Goal: Transaction & Acquisition: Purchase product/service

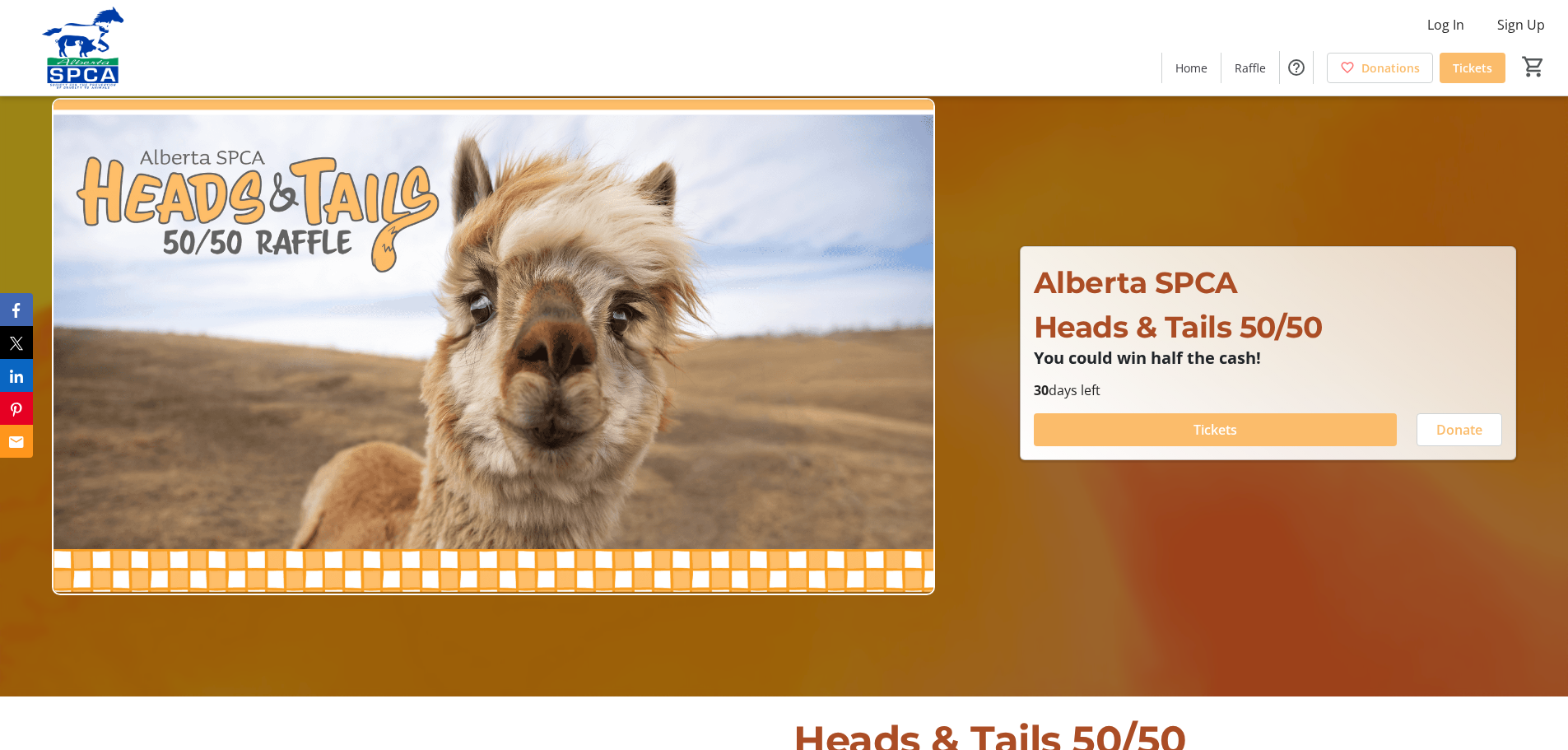
scroll to position [82, 0]
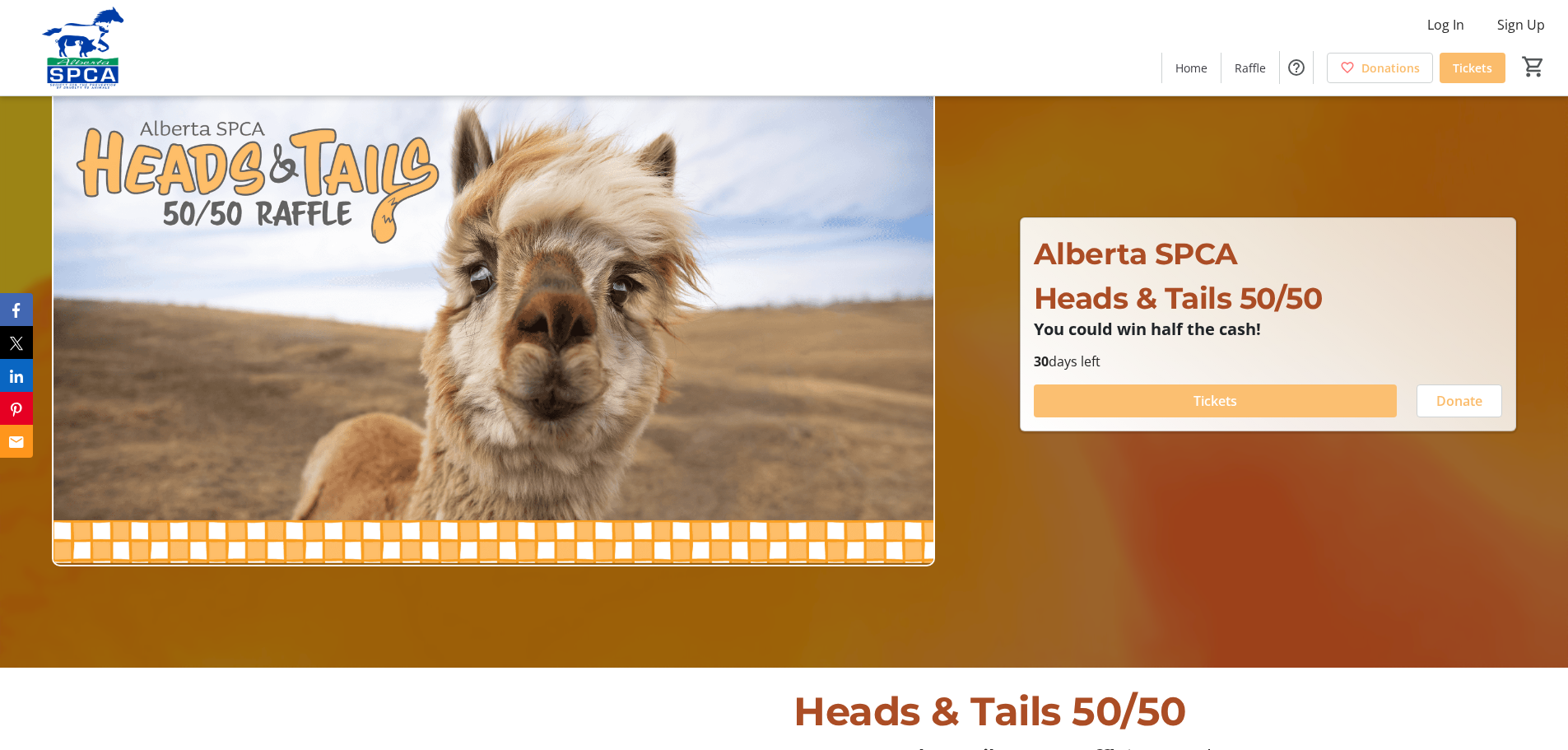
click at [1224, 394] on span "Tickets" at bounding box center [1215, 401] width 44 height 20
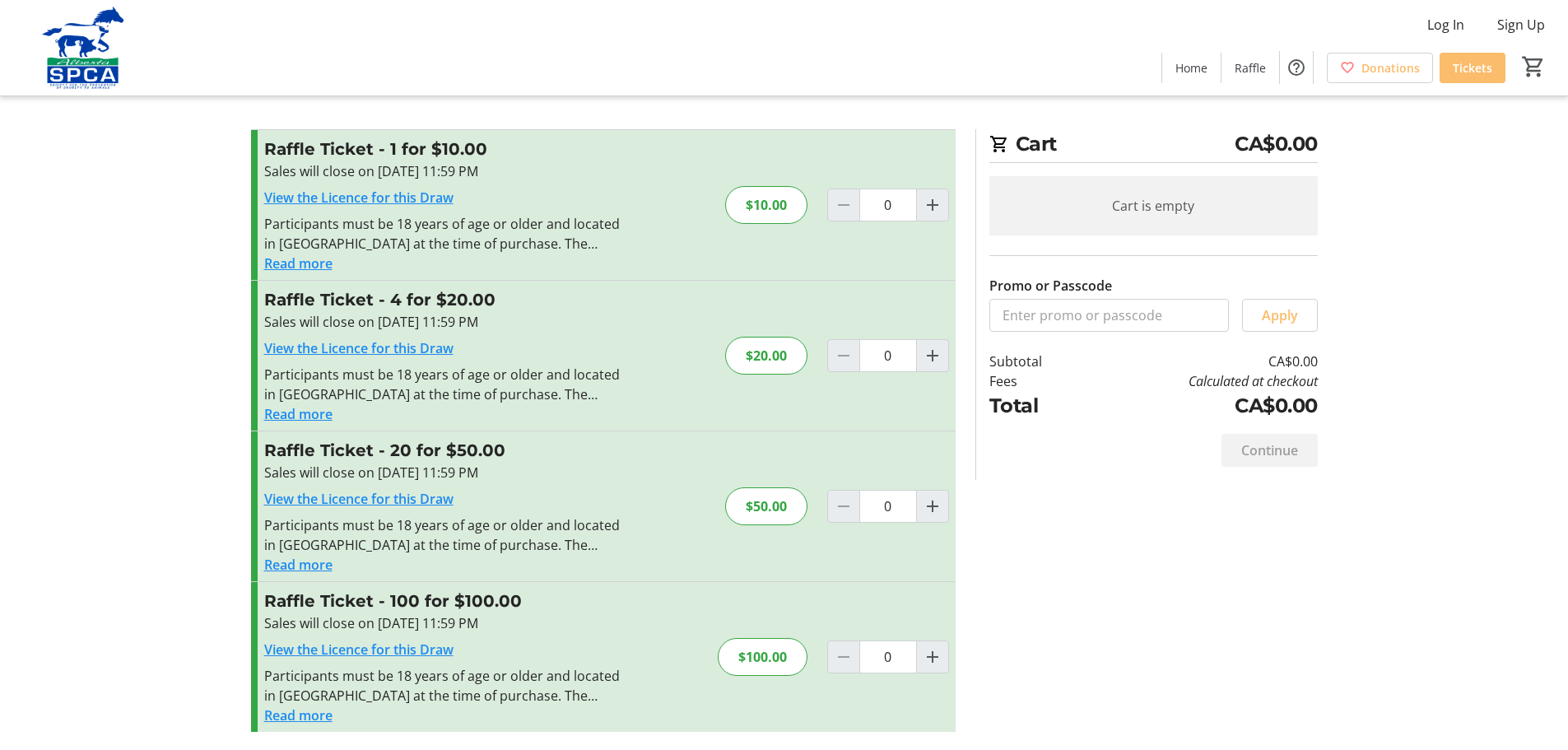
scroll to position [8, 0]
click at [946, 358] on span "Increment by one" at bounding box center [932, 354] width 31 height 31
type input "1"
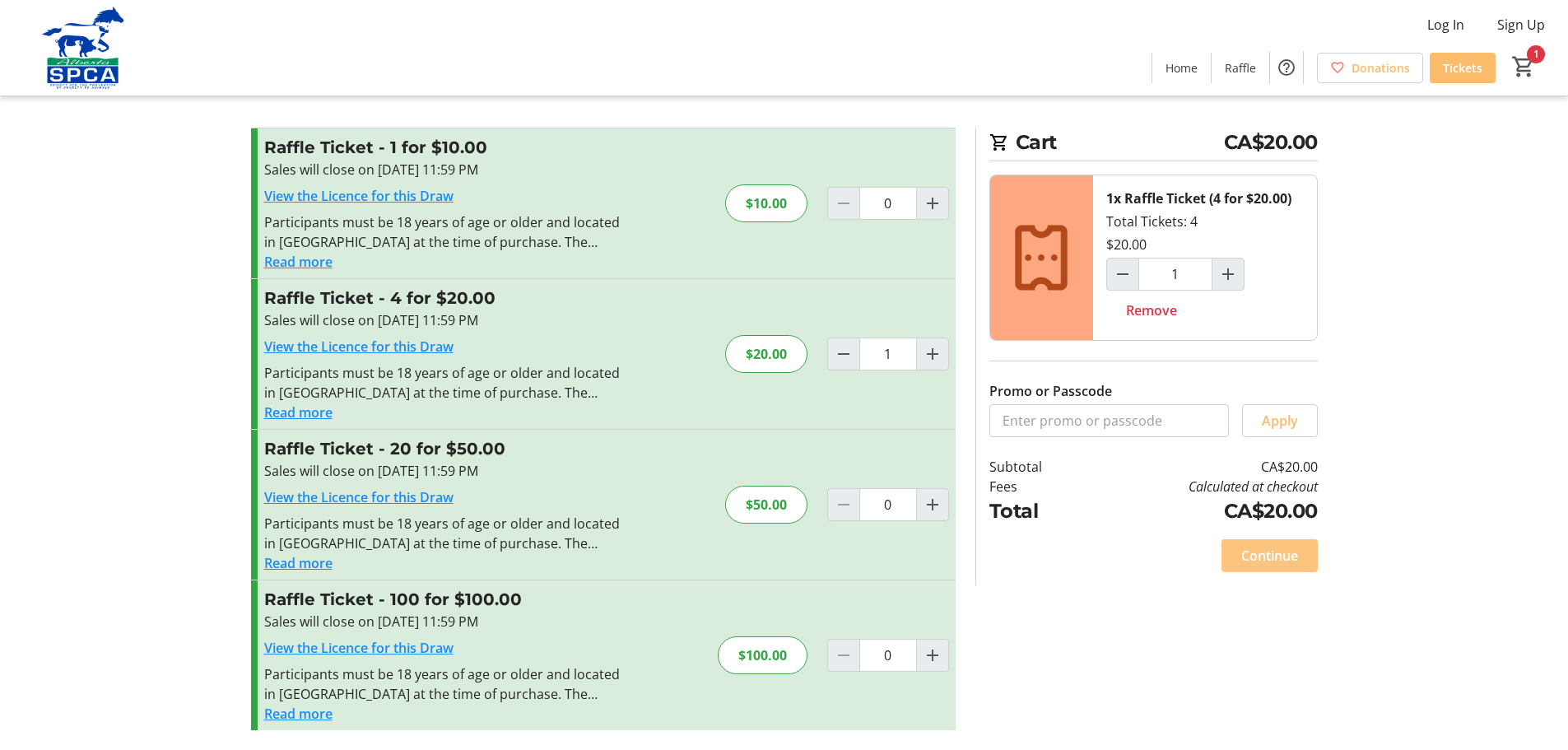
click at [1253, 565] on span "Continue" at bounding box center [1270, 555] width 57 height 20
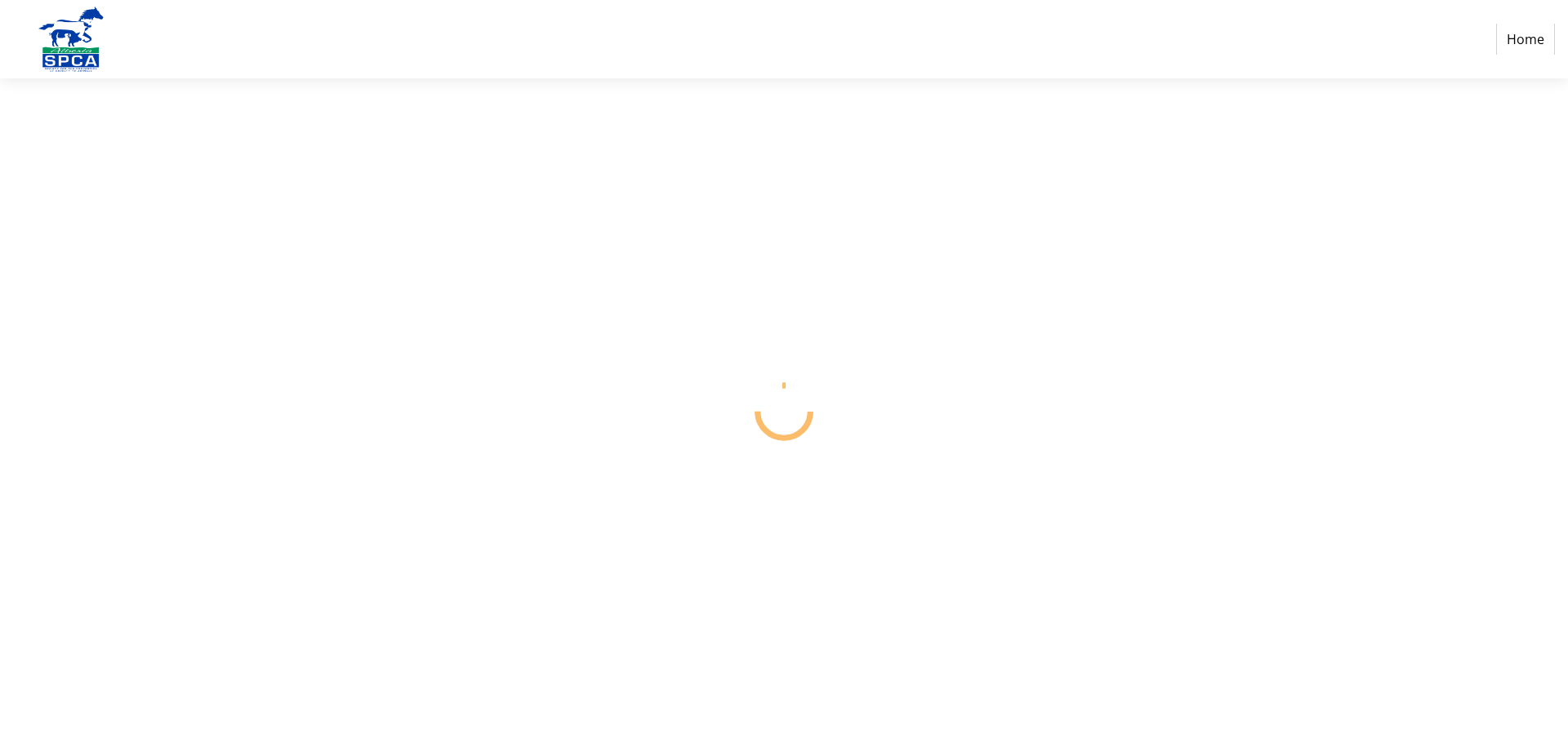
select select "CA"
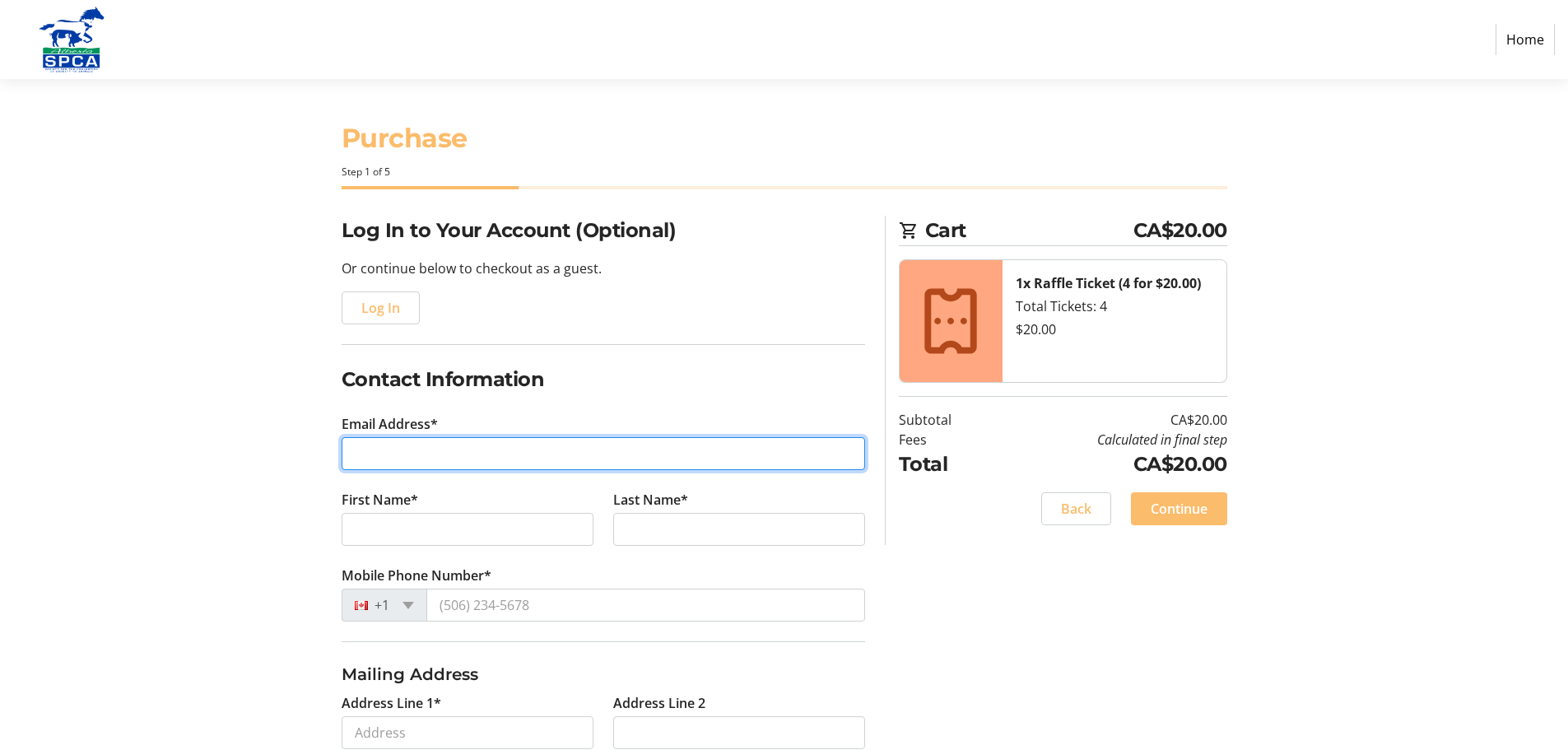
click at [388, 457] on input "Email Address*" at bounding box center [603, 454] width 524 height 33
type input "[PERSON_NAME][EMAIL_ADDRESS][DOMAIN_NAME]"
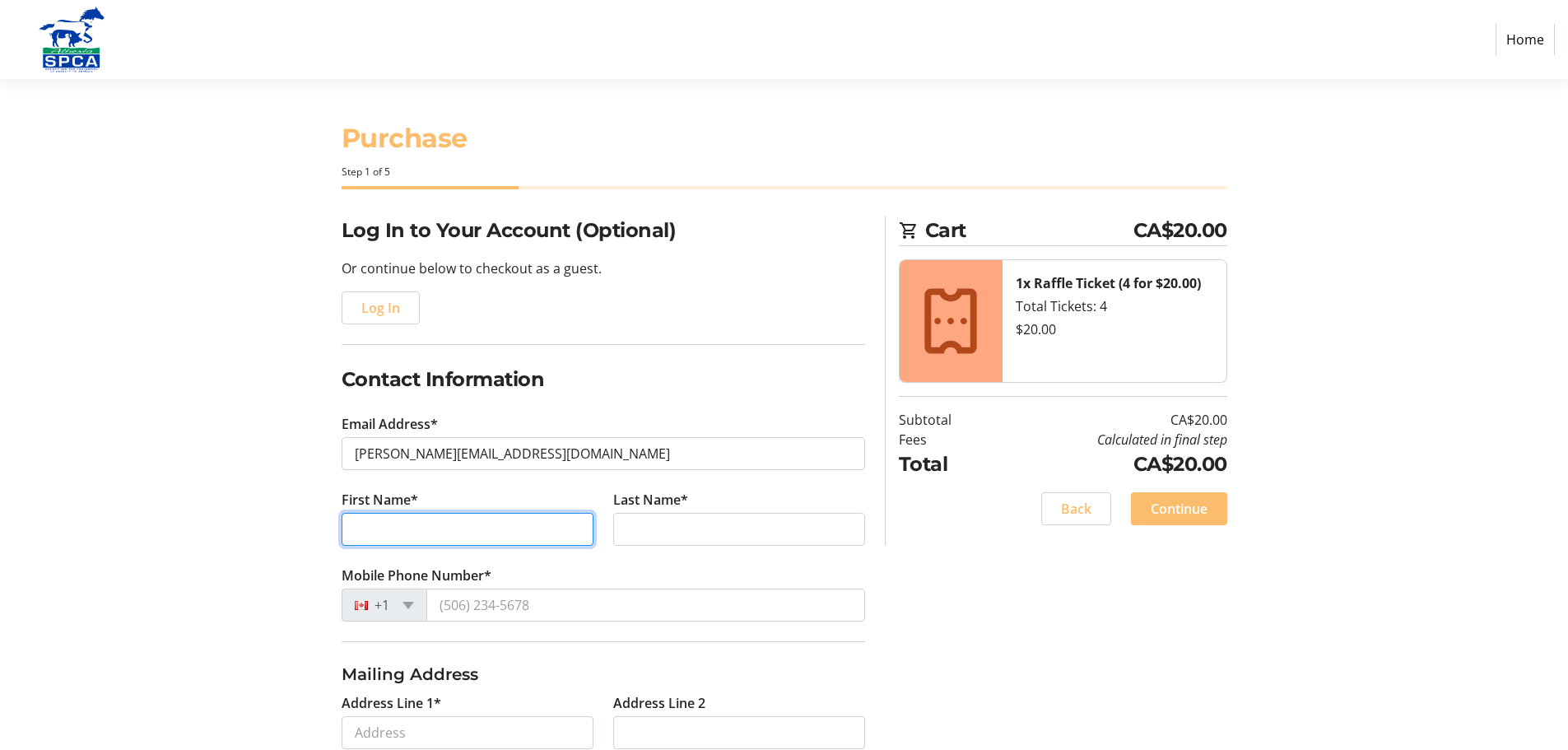
click at [380, 525] on input "First Name*" at bounding box center [468, 529] width 252 height 33
type input "[PERSON_NAME]"
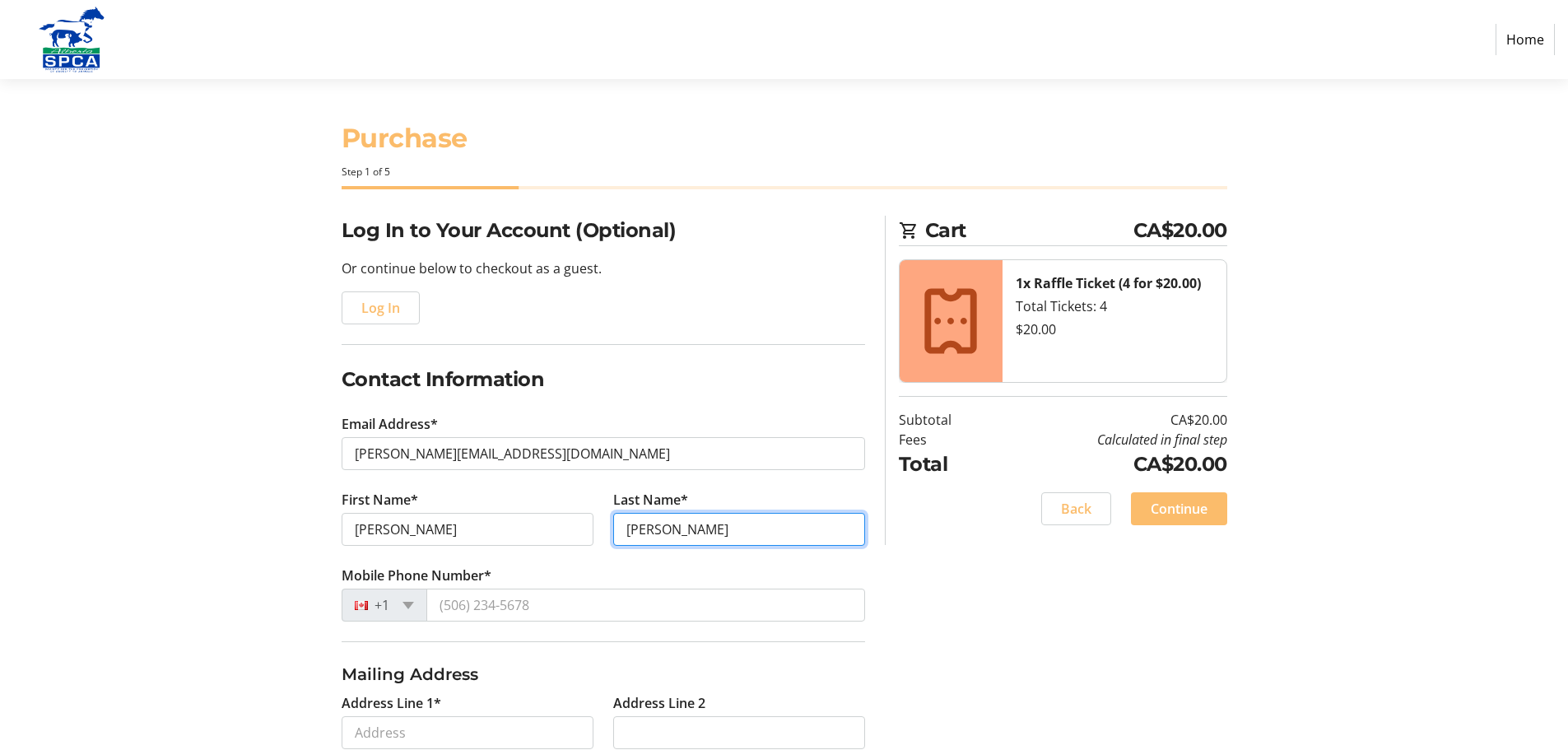
type input "[PERSON_NAME]"
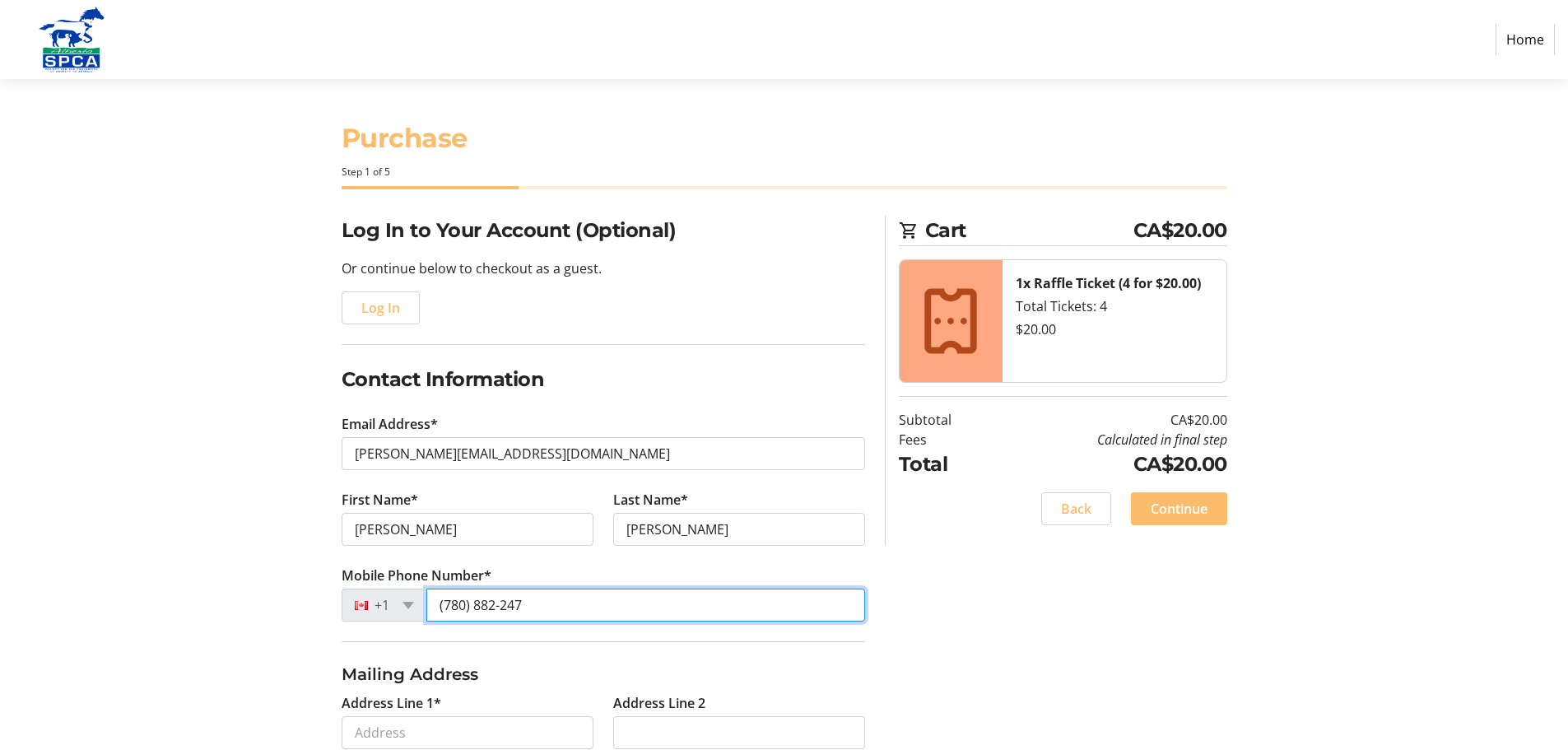
type input "(780) 882-247"
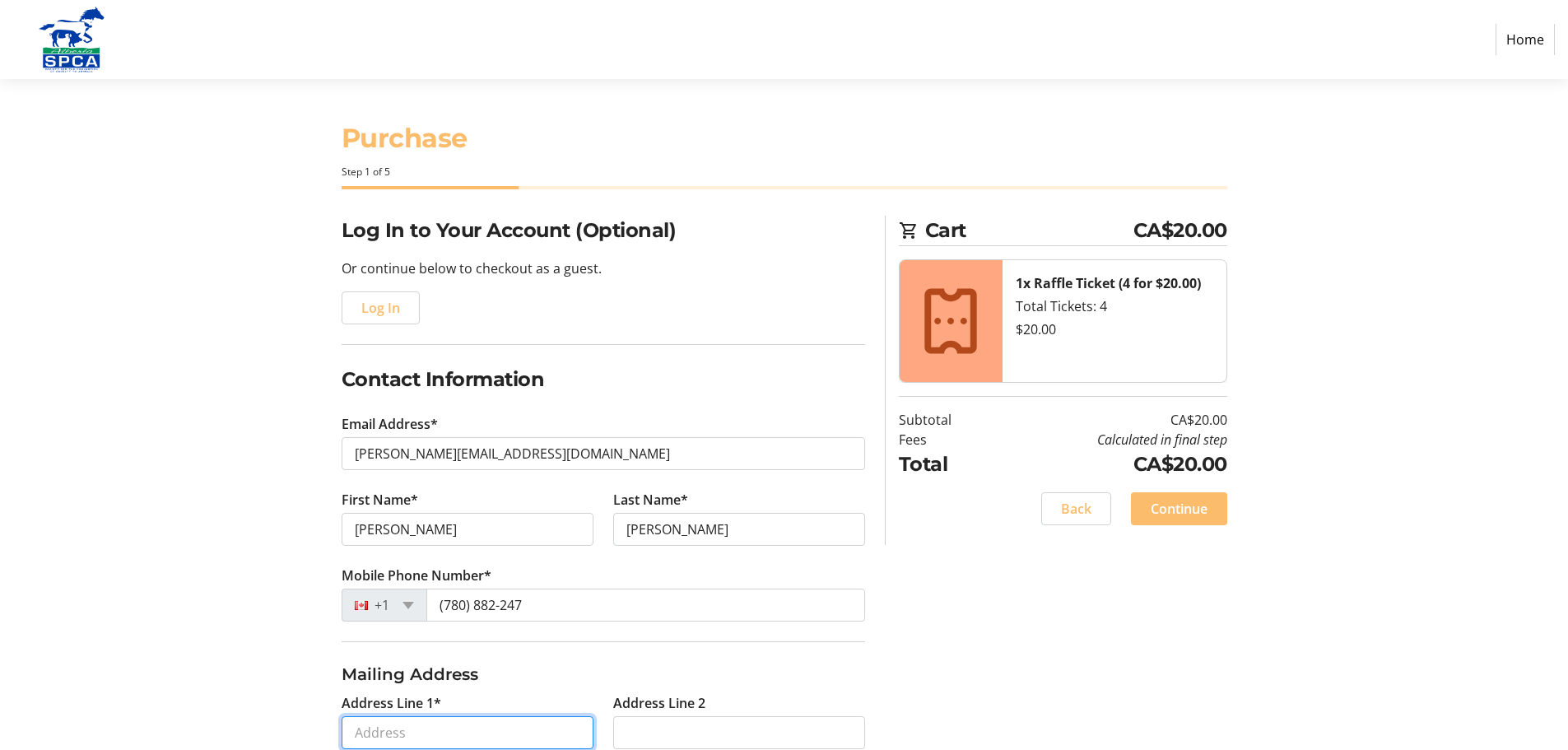
scroll to position [12, 0]
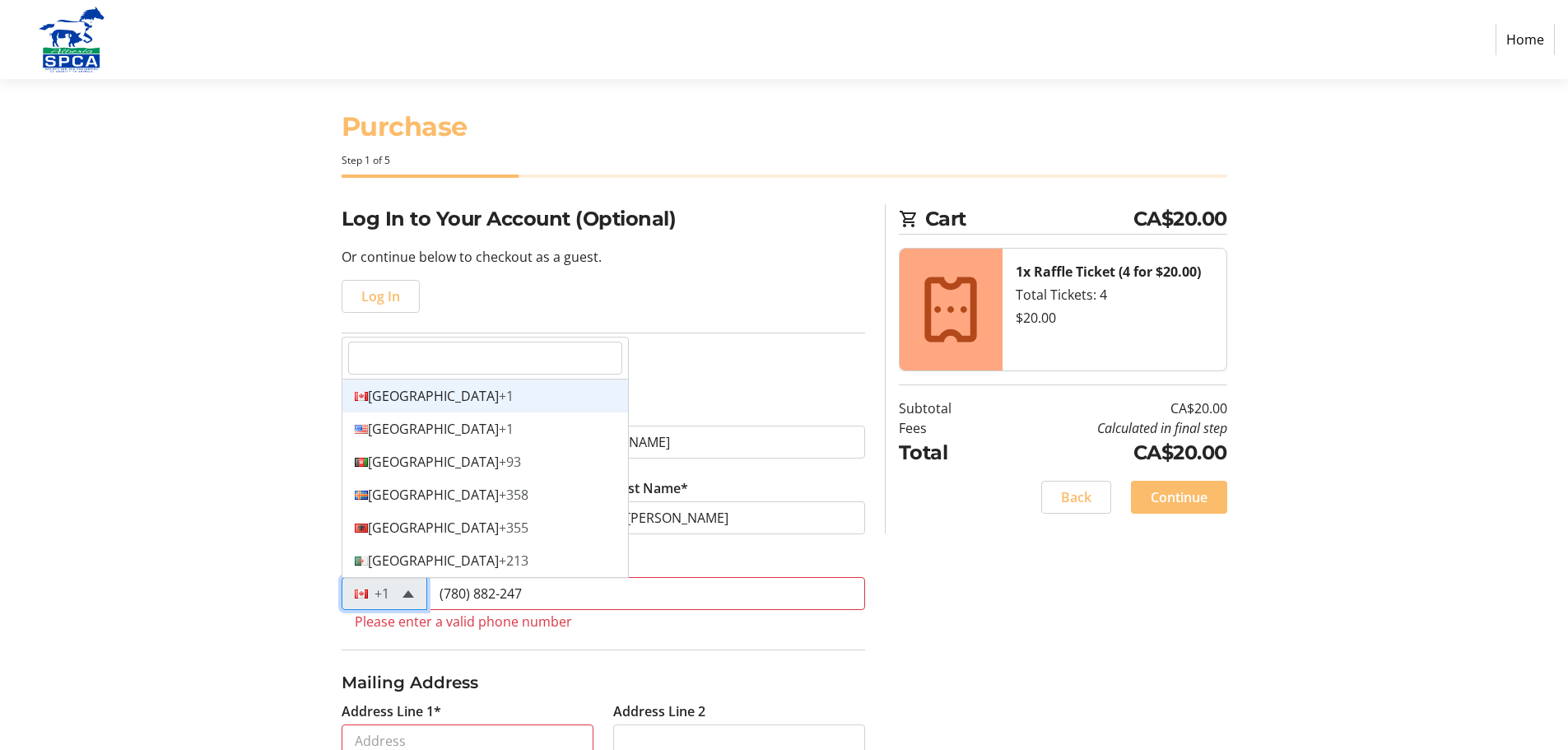
click at [405, 591] on span at bounding box center [408, 594] width 12 height 7
click at [499, 397] on span "+1" at bounding box center [506, 396] width 15 height 18
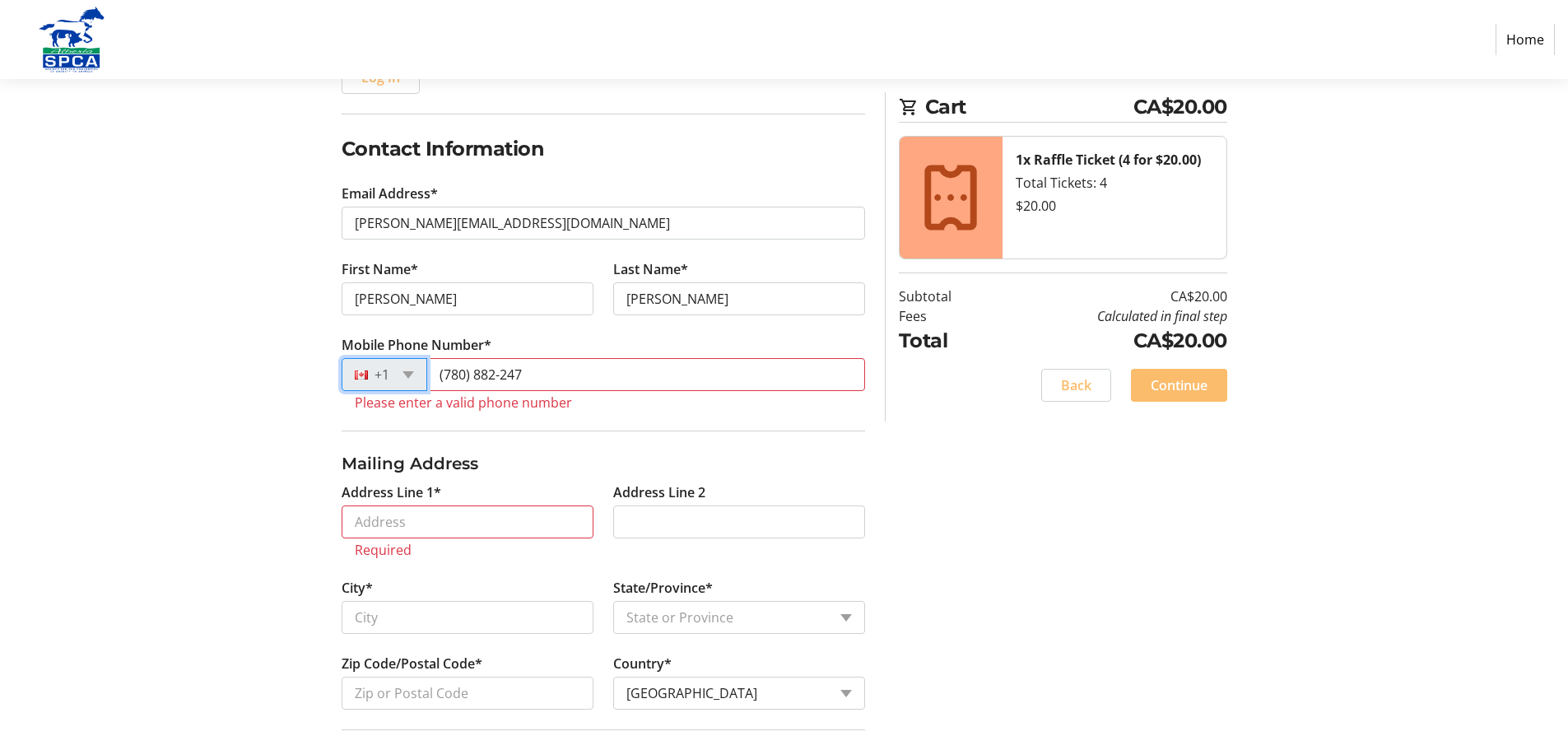
scroll to position [259, 0]
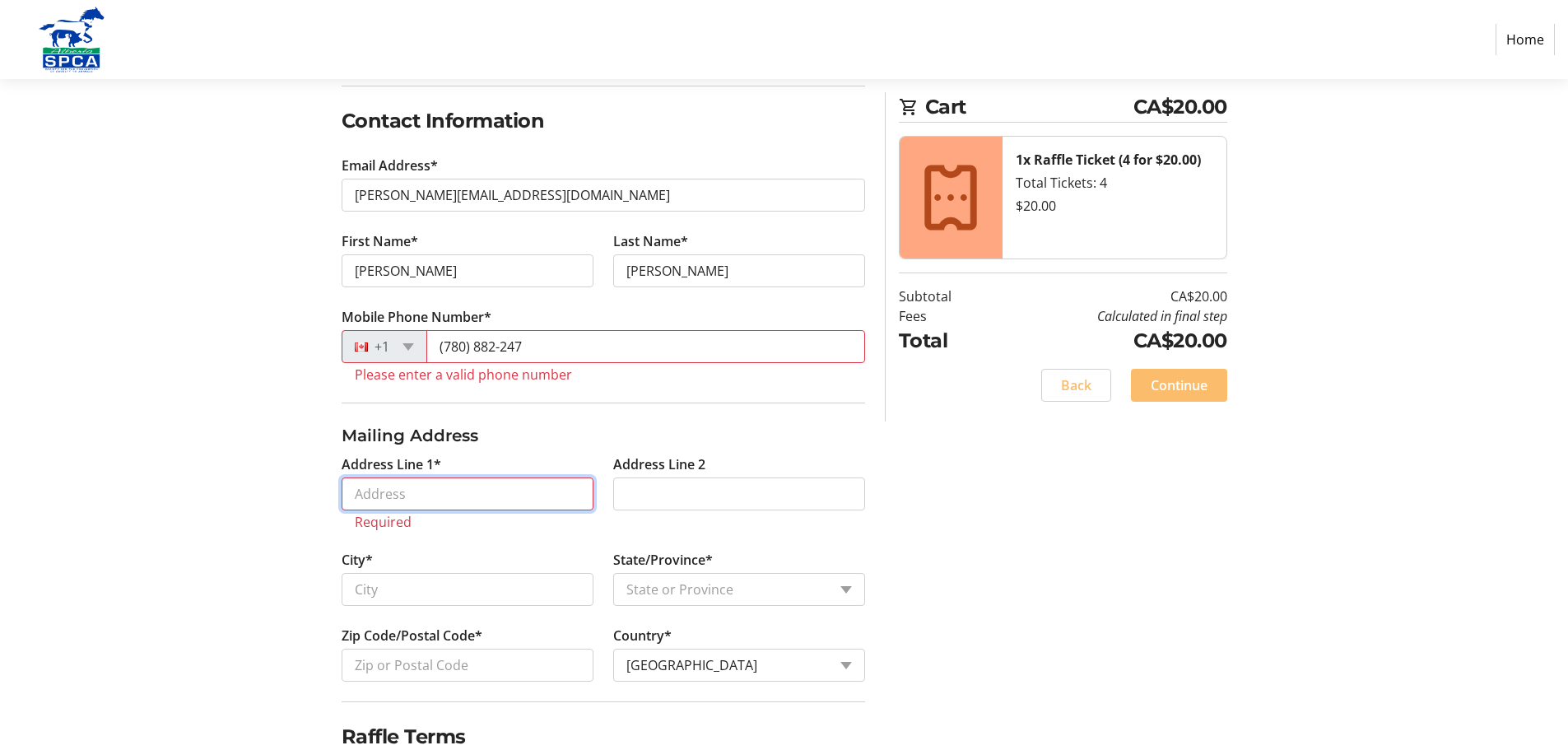
click at [419, 488] on input "Address Line 1*" at bounding box center [468, 494] width 252 height 33
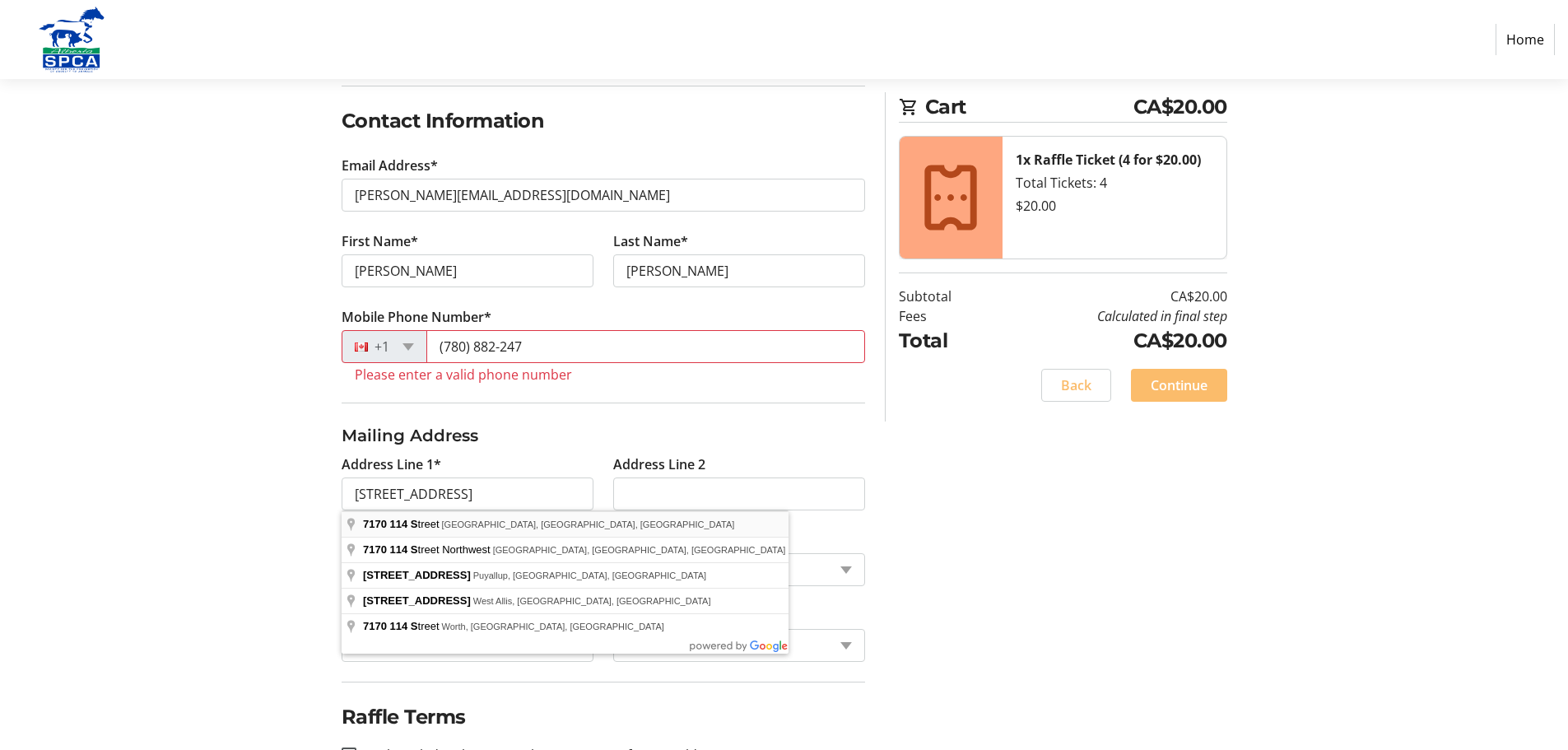
type input "[STREET_ADDRESS]"
type input "[GEOGRAPHIC_DATA]"
select select "AB"
type input "T8W 0G7"
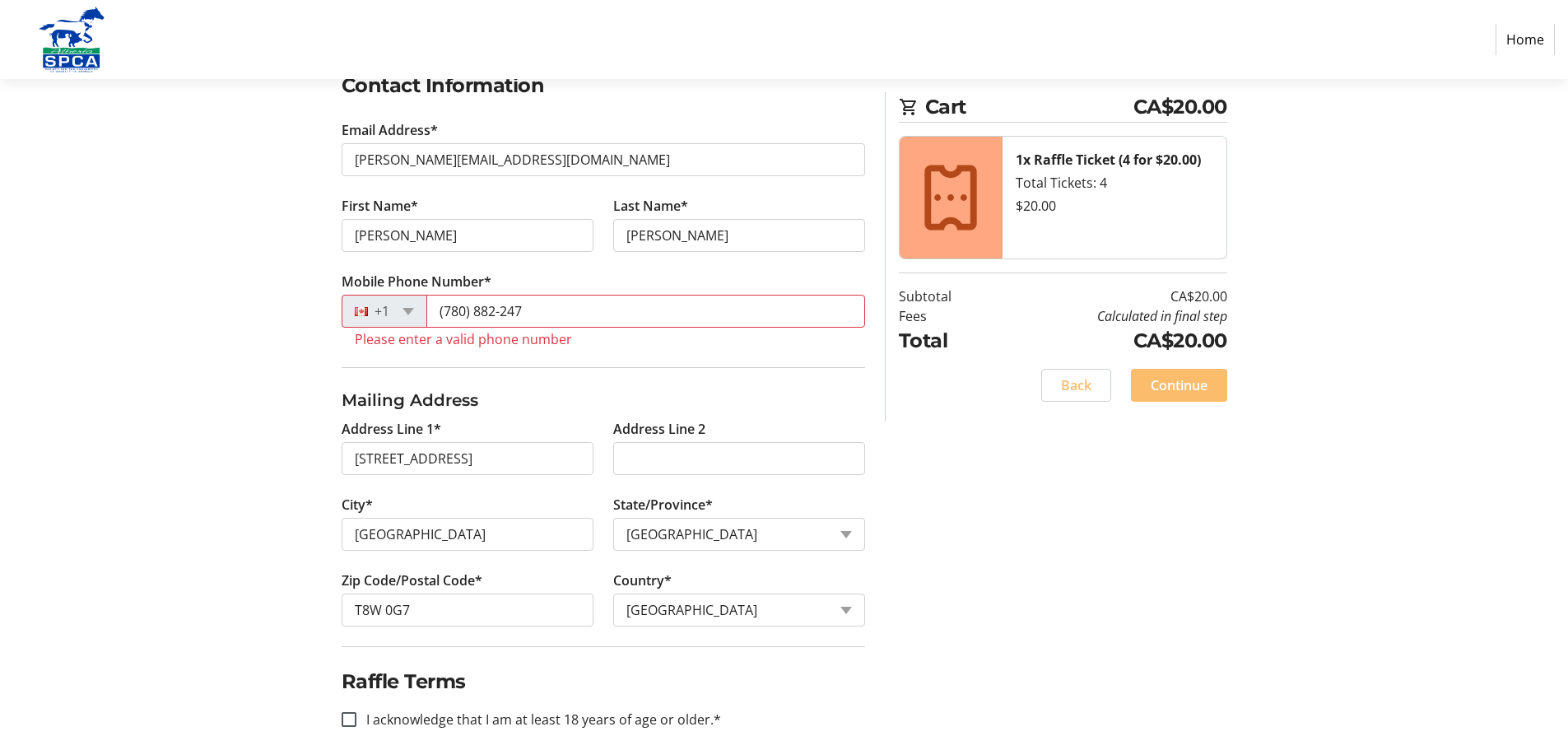
scroll to position [312, 0]
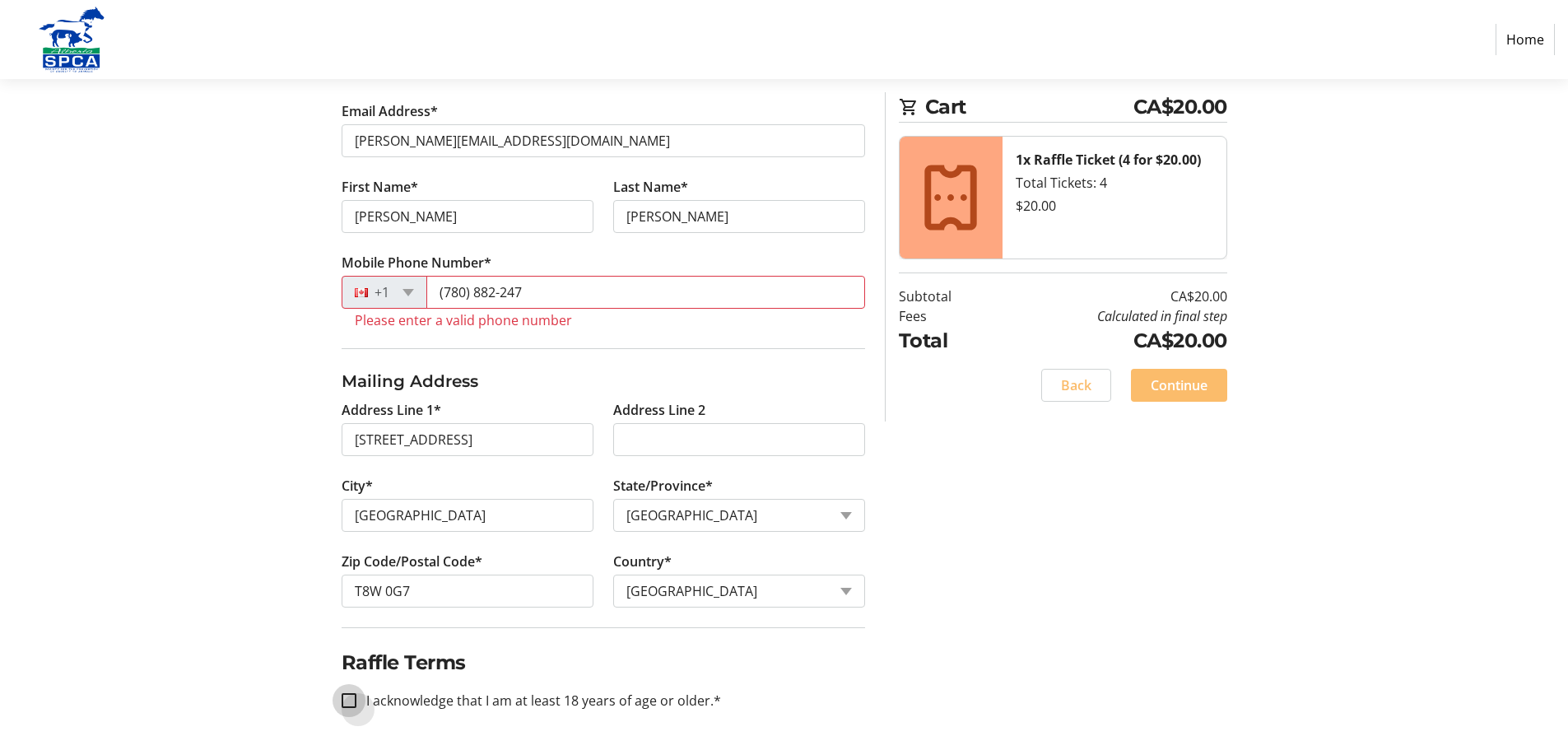
click at [354, 702] on input "I acknowledge that I am at least 18 years of age or older.*" at bounding box center [349, 701] width 15 height 15
checkbox input "true"
click at [1191, 382] on span "Continue" at bounding box center [1179, 386] width 57 height 20
click at [411, 292] on span at bounding box center [408, 293] width 12 height 7
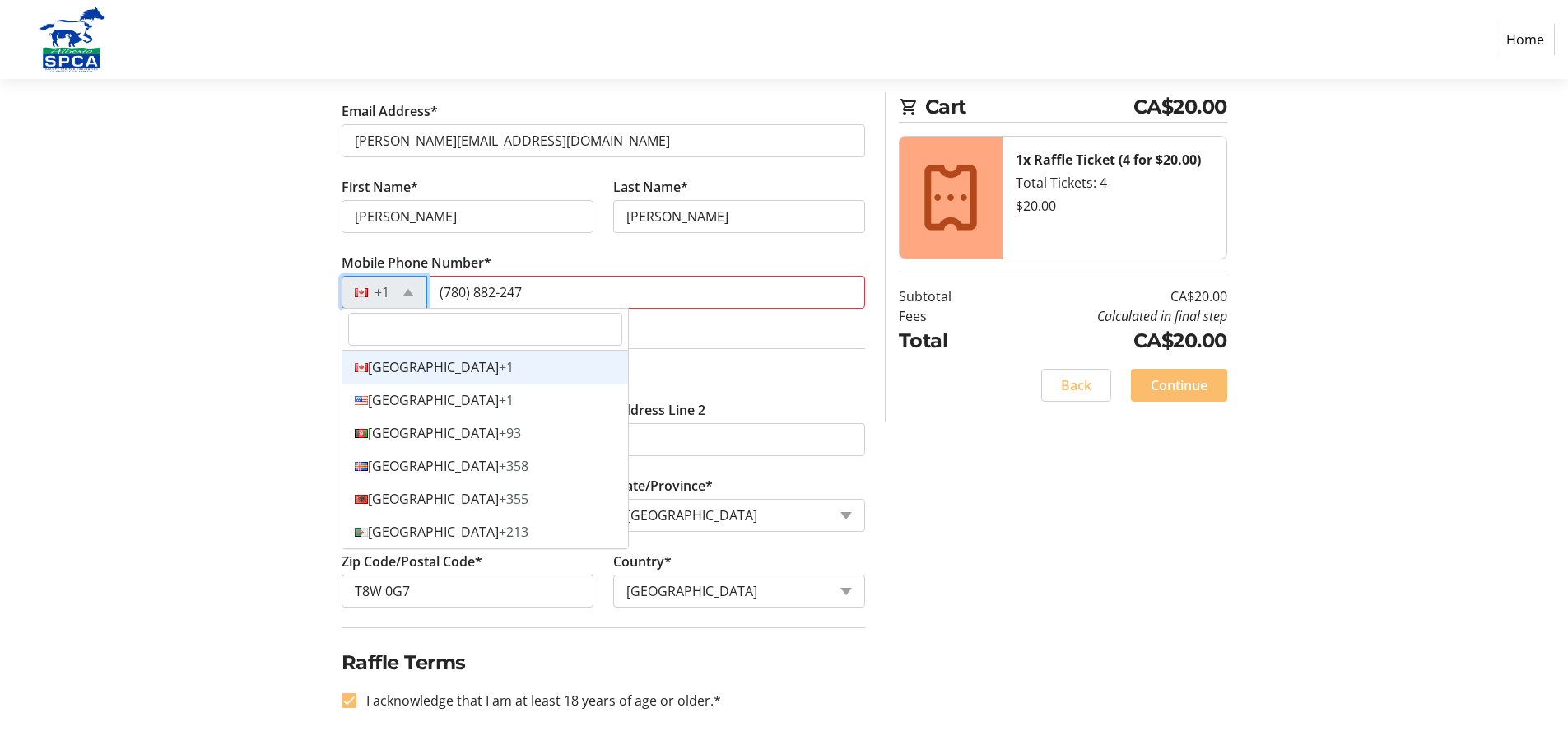
click at [393, 365] on div "Canada +1" at bounding box center [485, 367] width 286 height 33
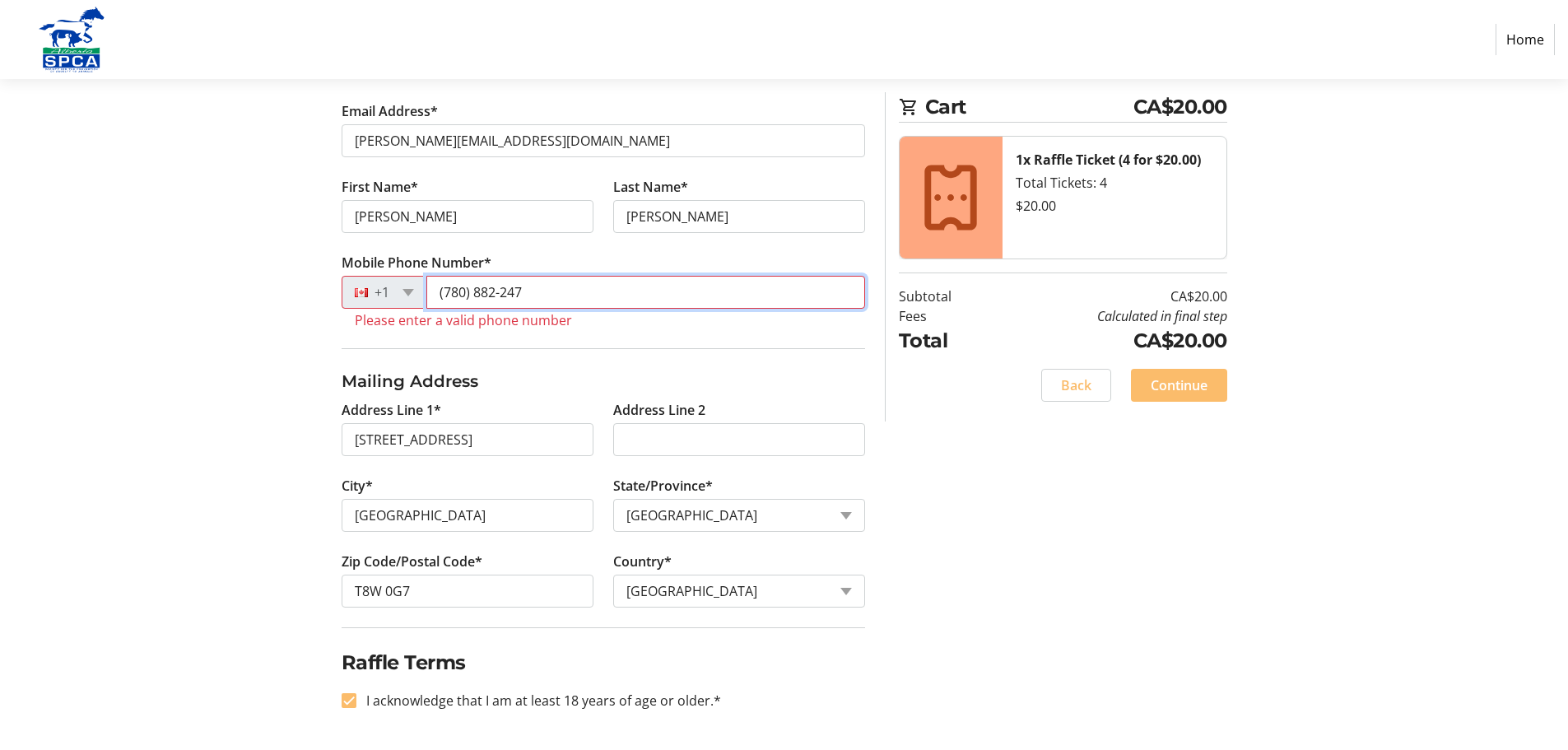
click at [460, 296] on input "(780) 882-247" at bounding box center [646, 292] width 439 height 33
drag, startPoint x: 545, startPoint y: 296, endPoint x: 340, endPoint y: 286, distance: 205.2
click at [344, 288] on div "+1 (780) 882-247" at bounding box center [603, 292] width 524 height 33
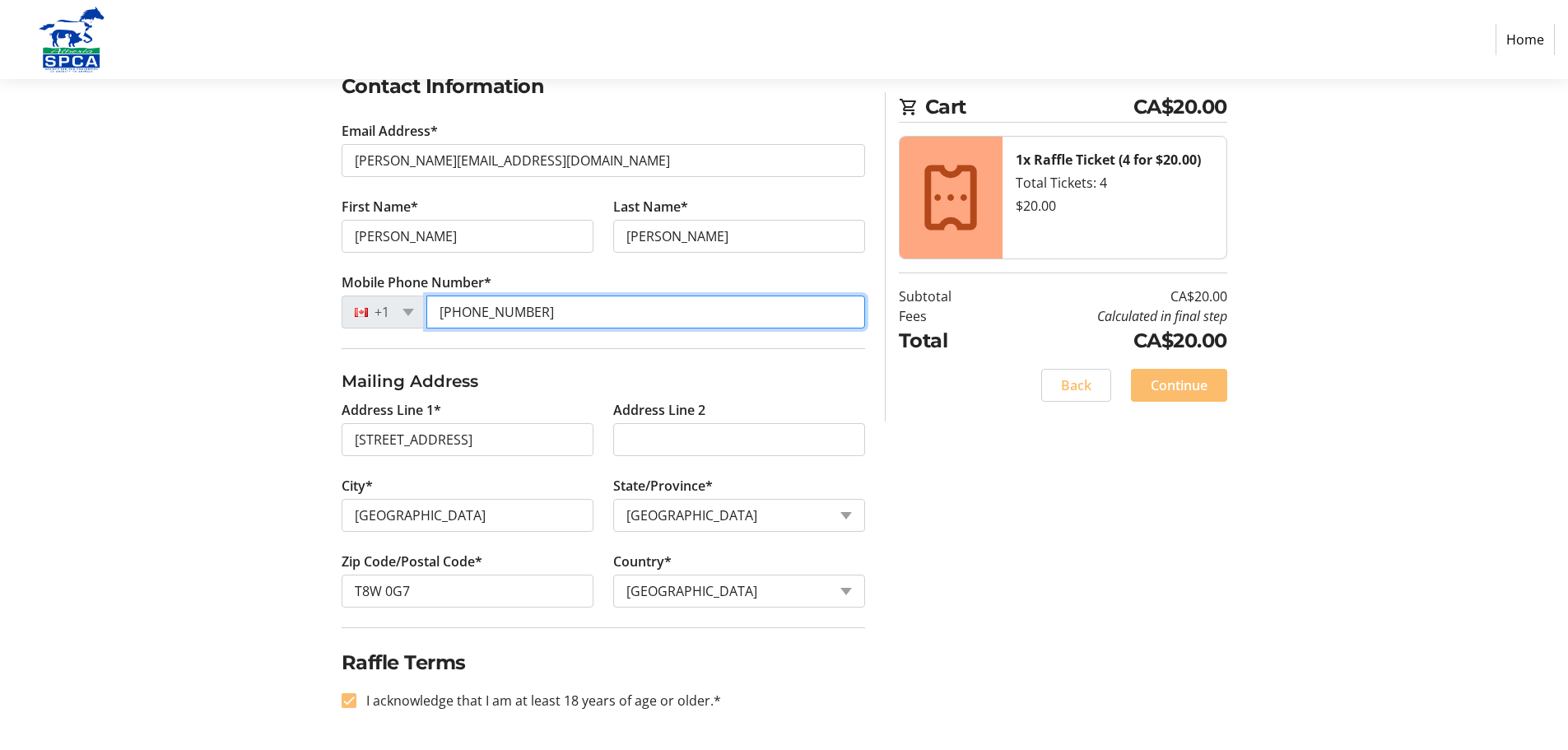
scroll to position [293, 0]
type input "[PHONE_NUMBER]"
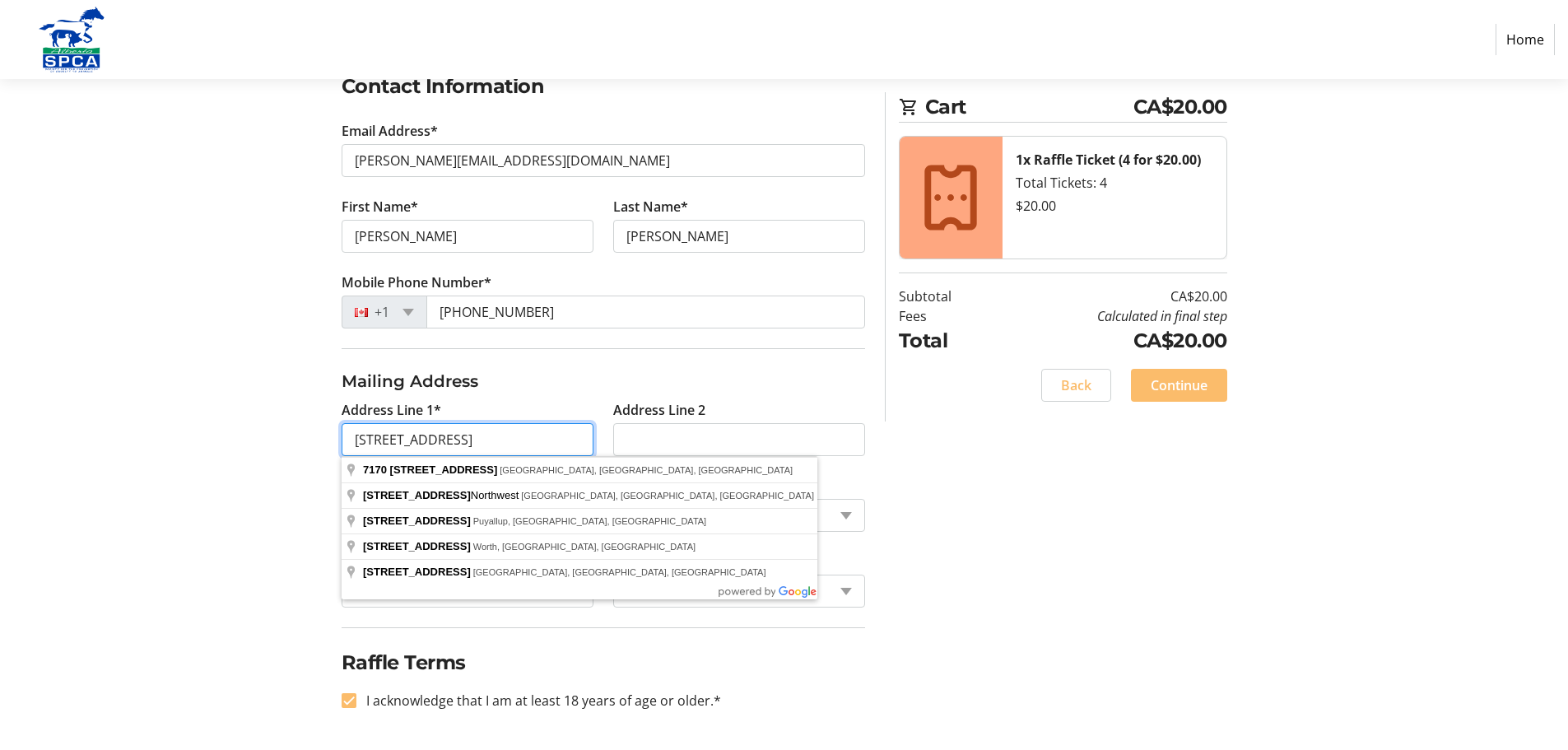
click at [510, 440] on input "[STREET_ADDRESS]" at bounding box center [468, 439] width 252 height 33
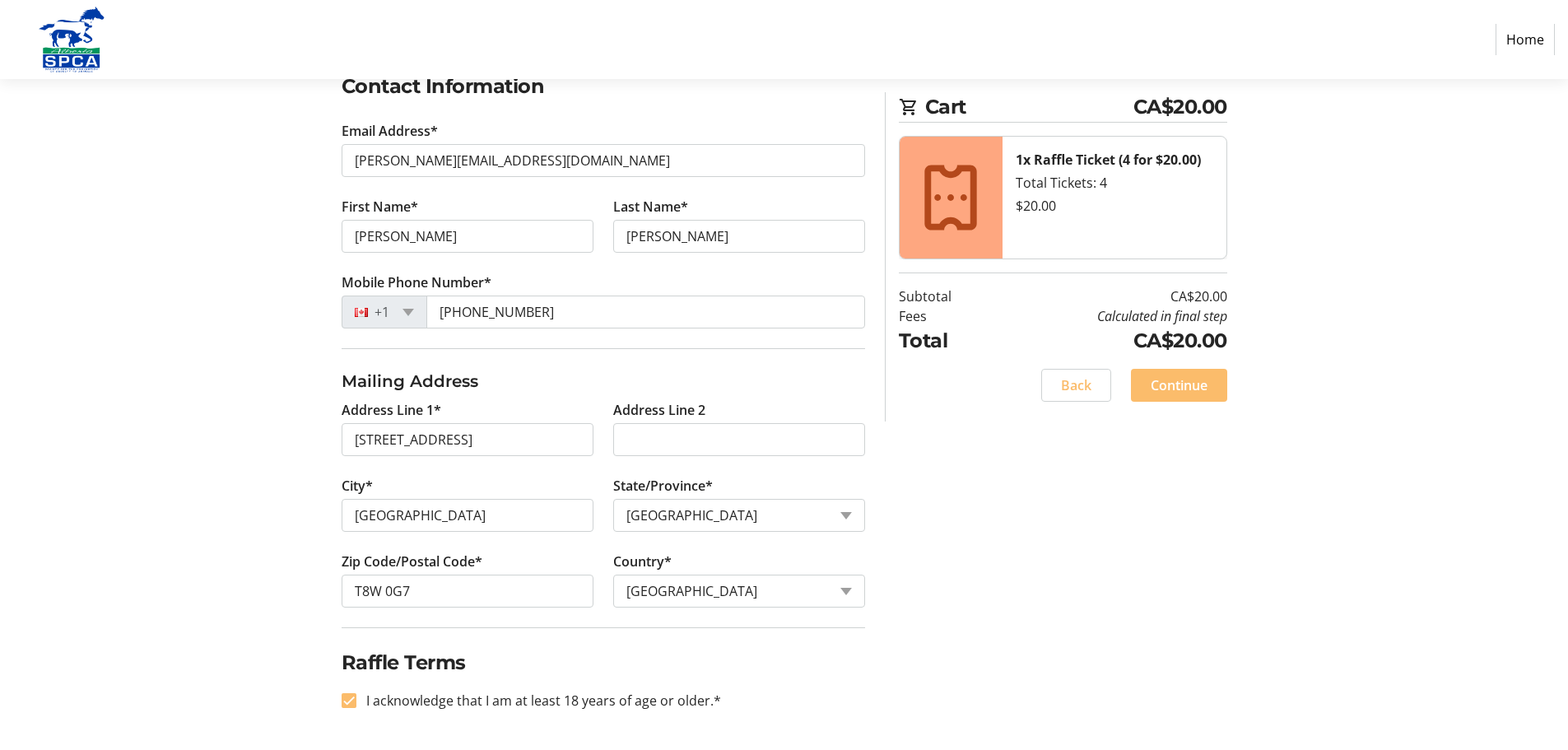
click at [1035, 490] on div "Log In to Your Account (Optional) Or continue below to checkout as a guest. Log…" at bounding box center [784, 336] width 1086 height 828
click at [1197, 388] on span "Continue" at bounding box center [1179, 386] width 57 height 20
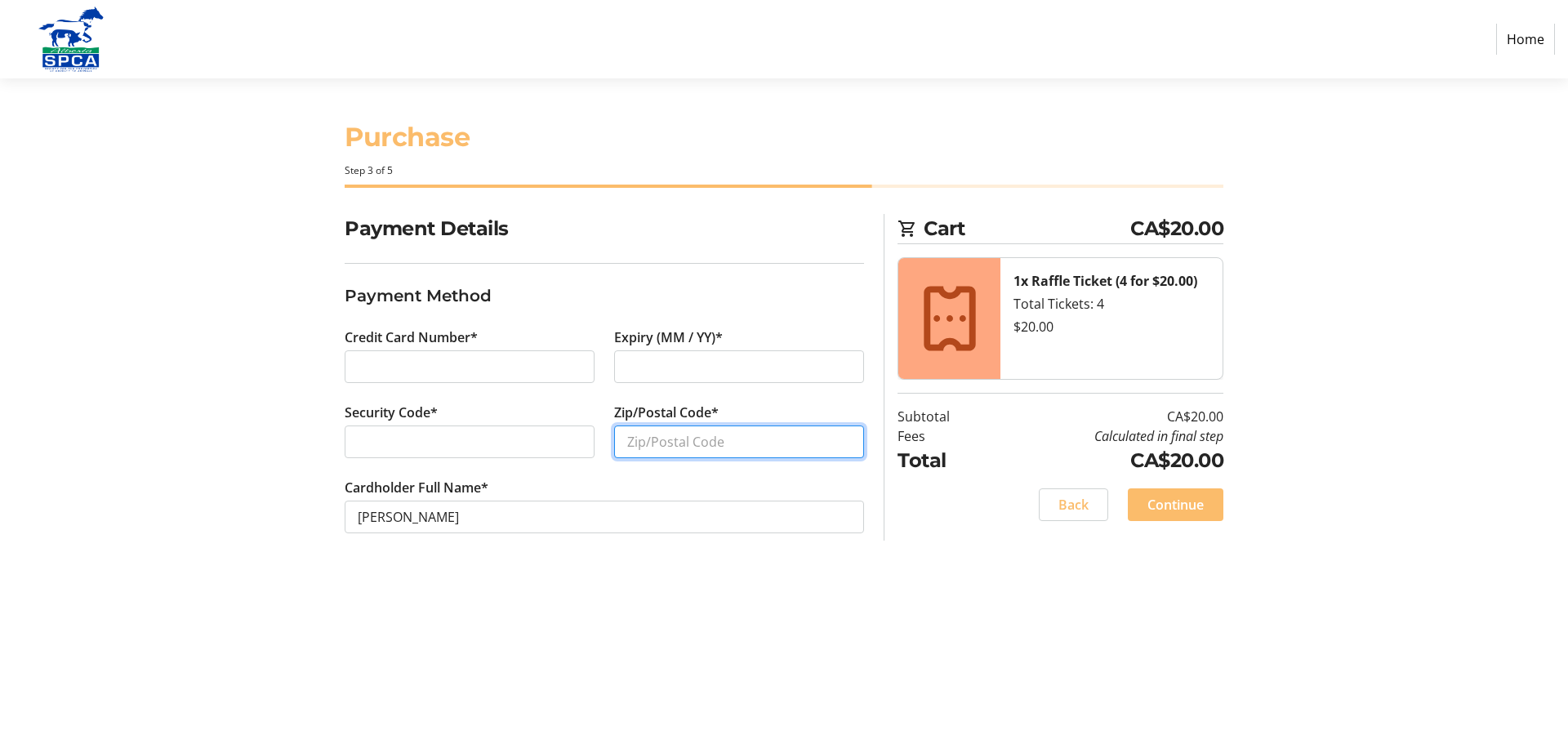
click at [668, 440] on input "Zip/Postal Code*" at bounding box center [739, 442] width 250 height 33
type input "T8W 0G7"
click at [1182, 503] on span "Continue" at bounding box center [1176, 505] width 57 height 19
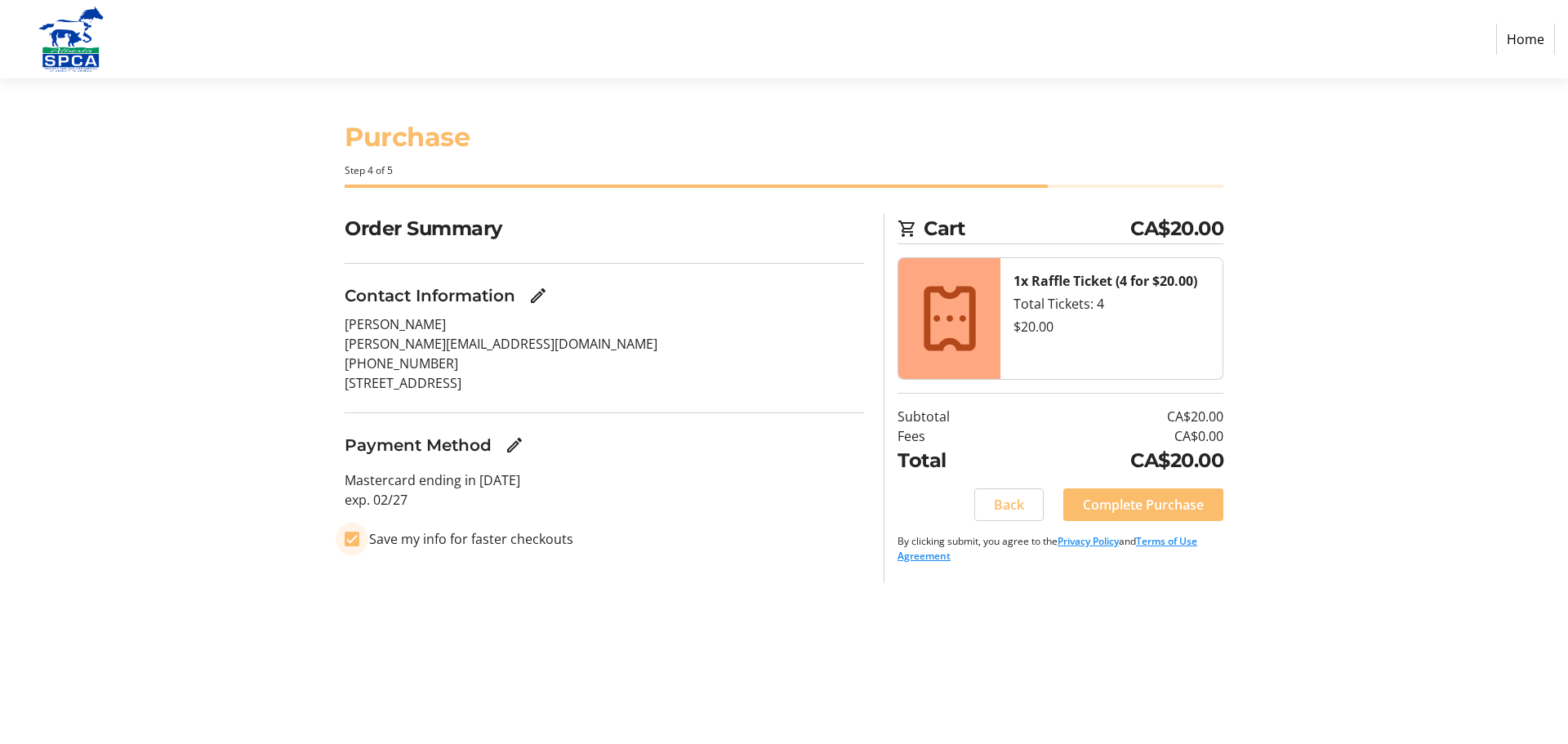
click at [350, 541] on input "Save my info for faster checkouts" at bounding box center [351, 539] width 15 height 15
checkbox input "false"
click at [1133, 512] on span "Complete Purchase" at bounding box center [1143, 505] width 121 height 19
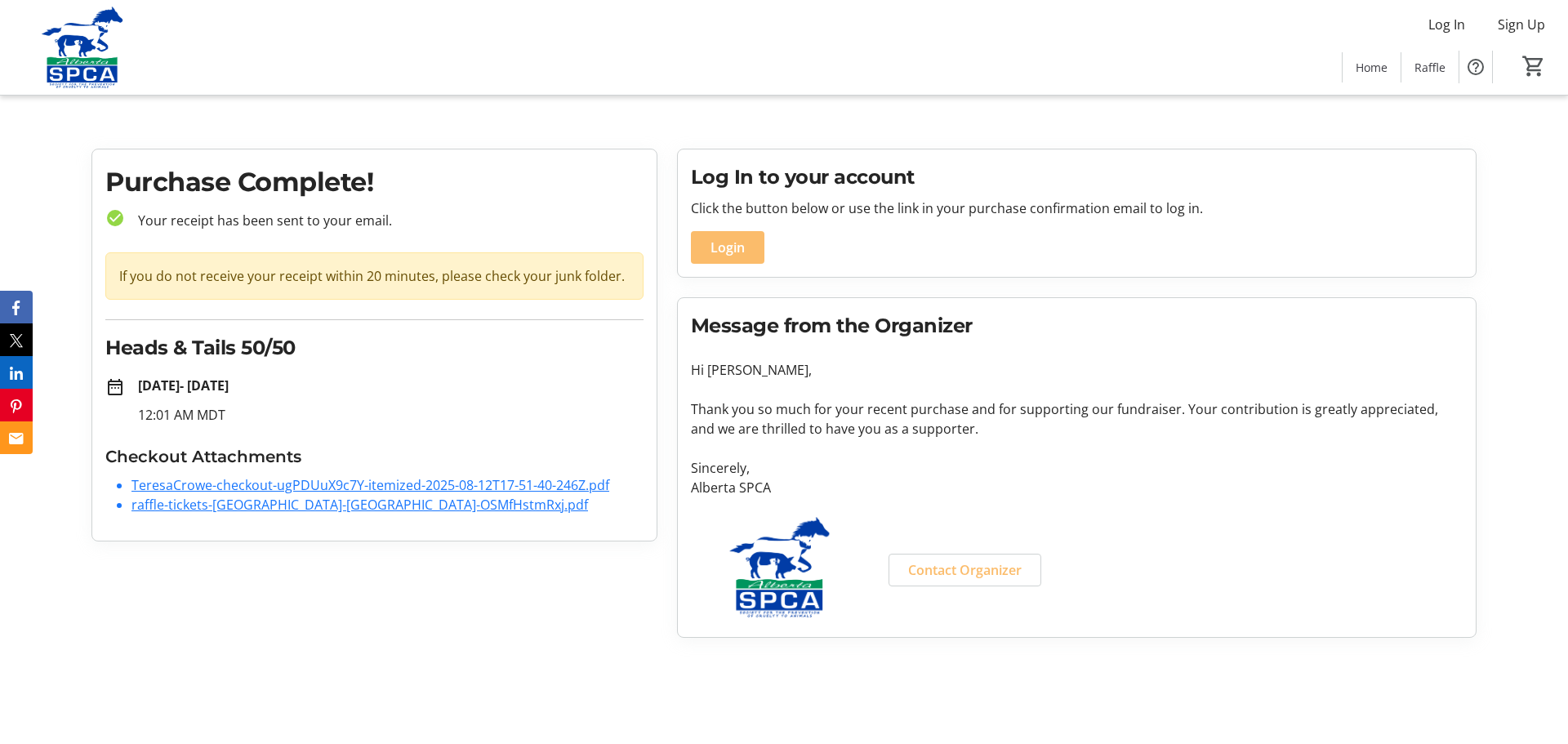
click at [220, 505] on link "raffle-tickets-[GEOGRAPHIC_DATA]-[GEOGRAPHIC_DATA]-OSMfHstmRxj.pdf" at bounding box center [359, 505] width 457 height 18
